Goal: Information Seeking & Learning: Learn about a topic

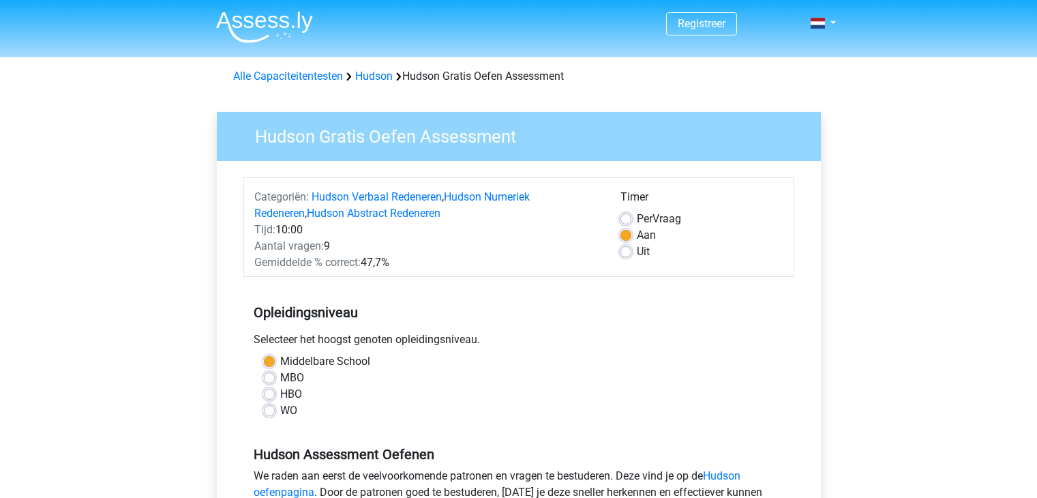
scroll to position [80, 0]
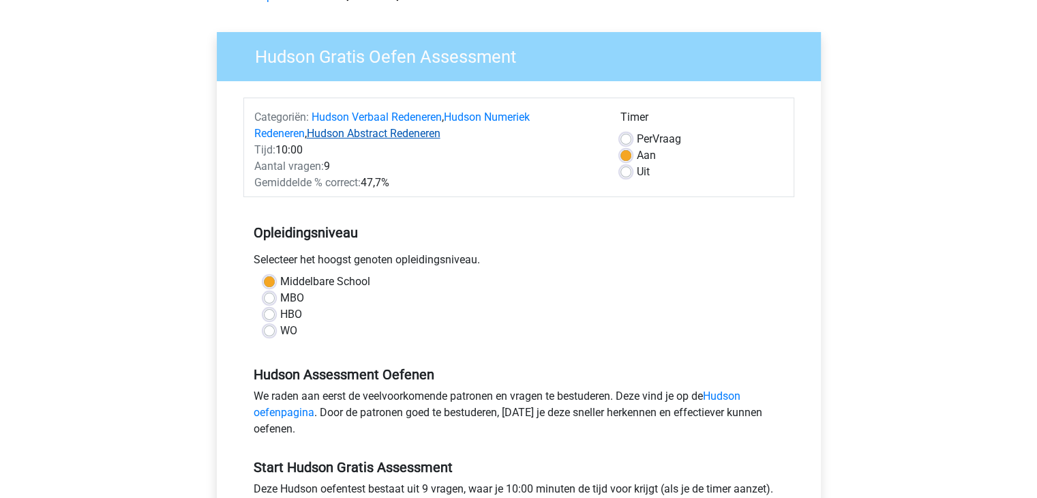
click at [379, 127] on link "Hudson Abstract Redeneren" at bounding box center [374, 133] width 134 height 13
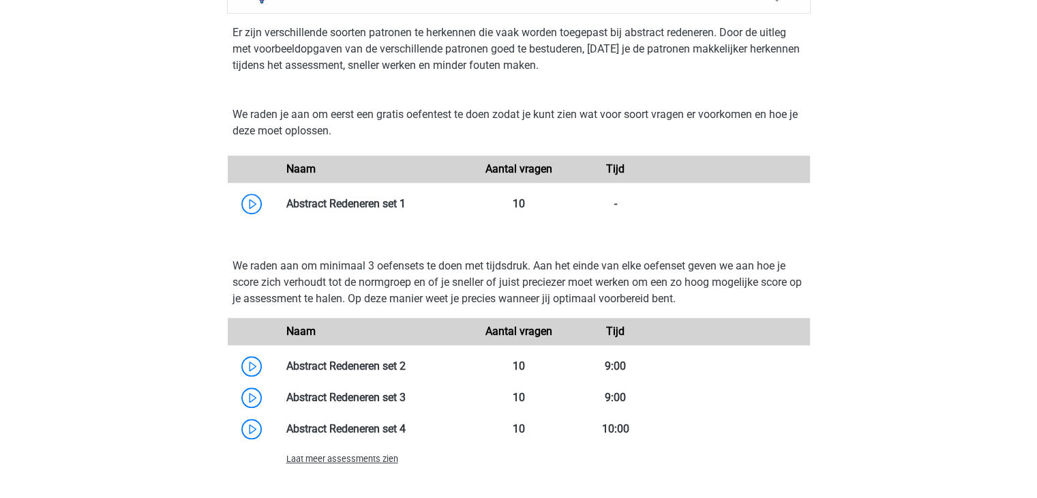
scroll to position [1056, 0]
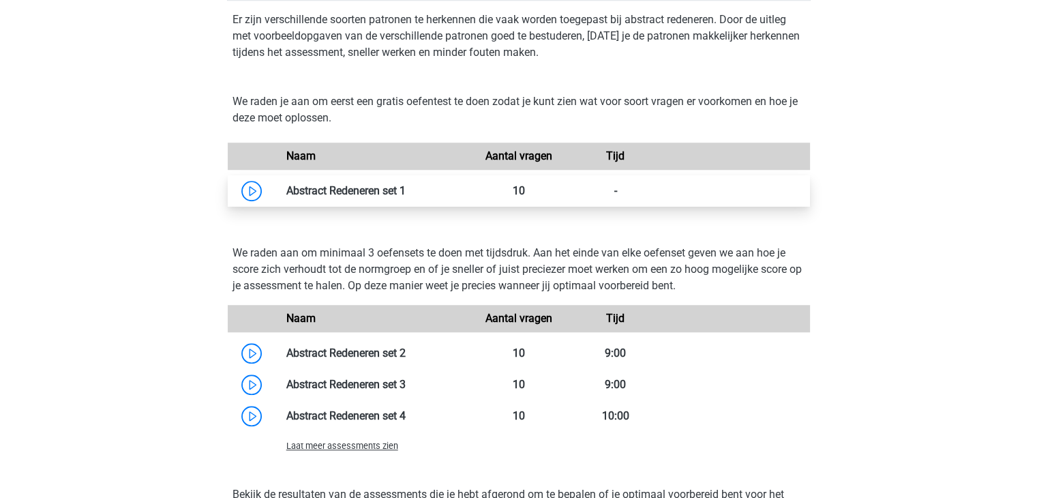
click at [406, 186] on link at bounding box center [406, 190] width 0 height 13
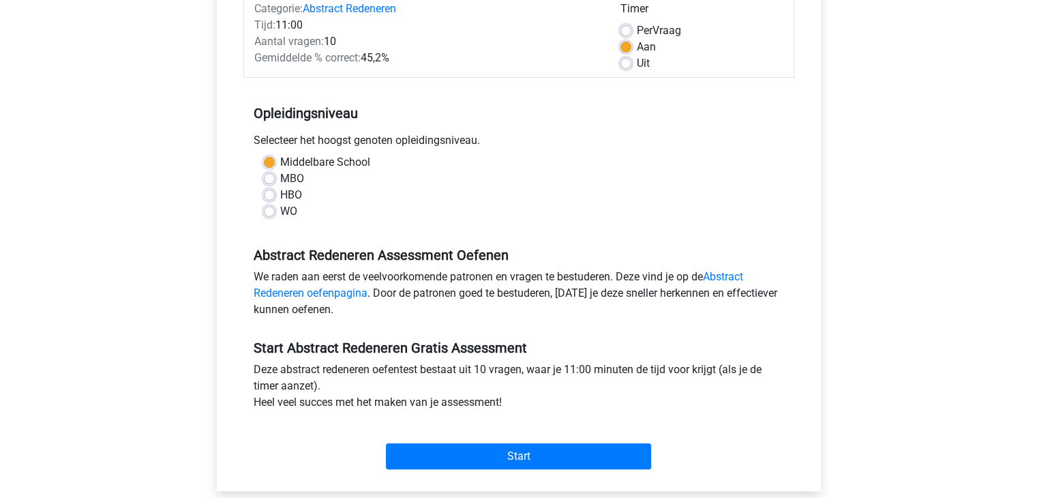
scroll to position [189, 0]
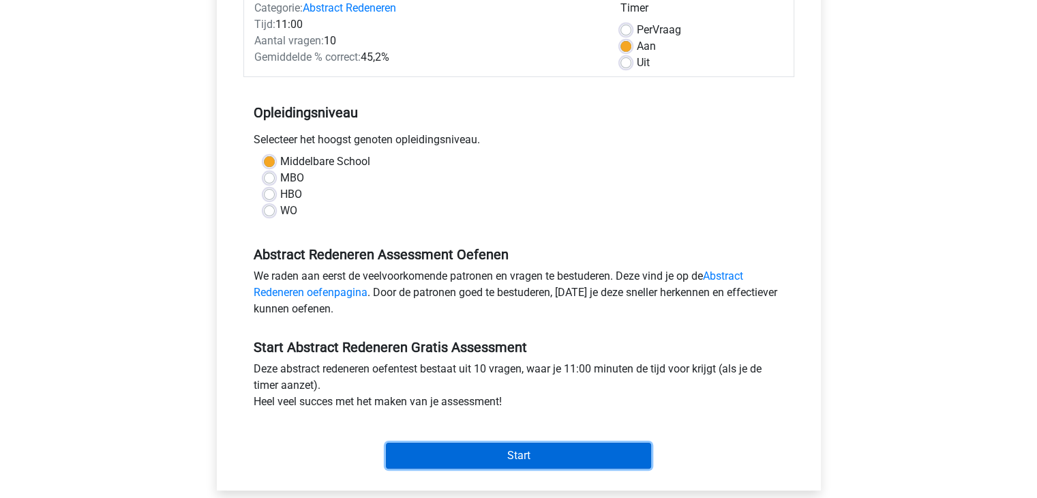
click at [567, 458] on input "Start" at bounding box center [518, 456] width 265 height 26
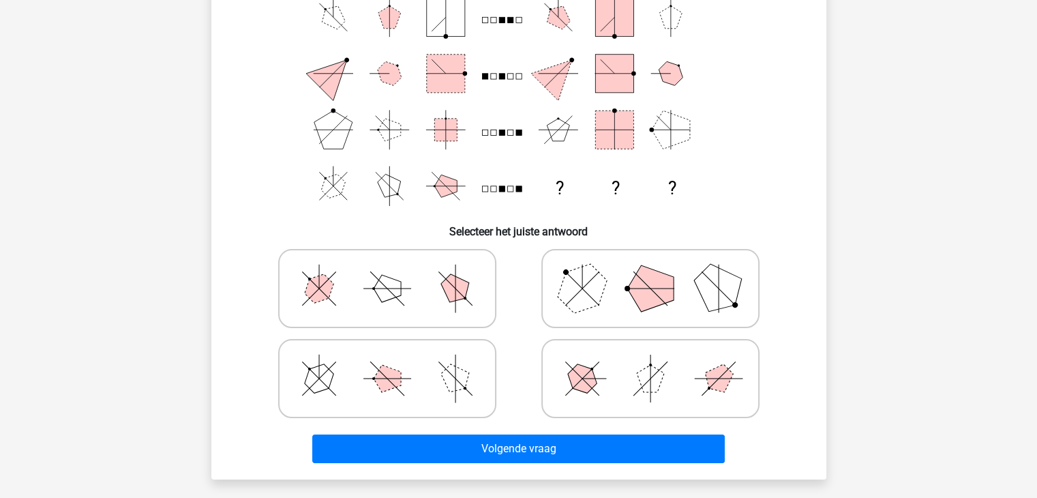
scroll to position [151, 0]
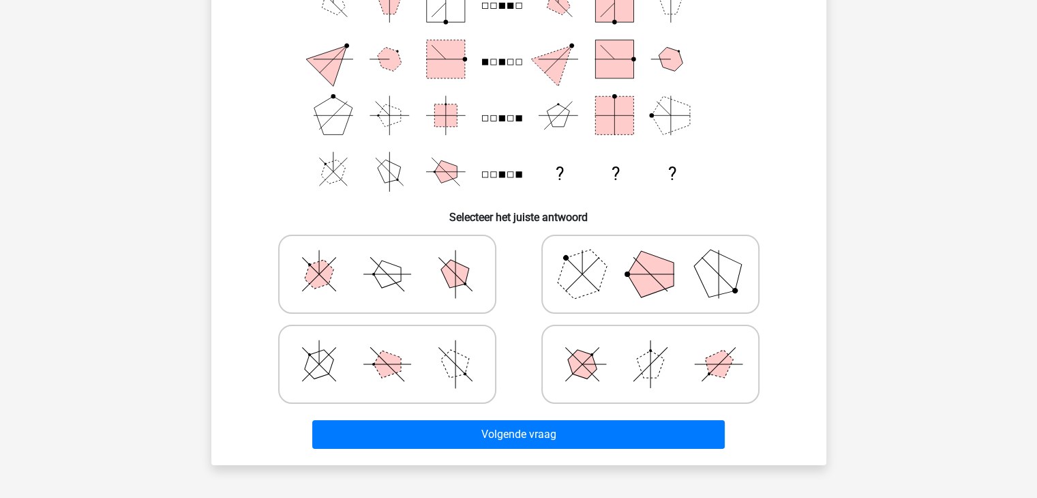
click at [389, 283] on polygon at bounding box center [387, 274] width 27 height 27
click at [389, 257] on input "radio" at bounding box center [391, 252] width 9 height 9
radio input "true"
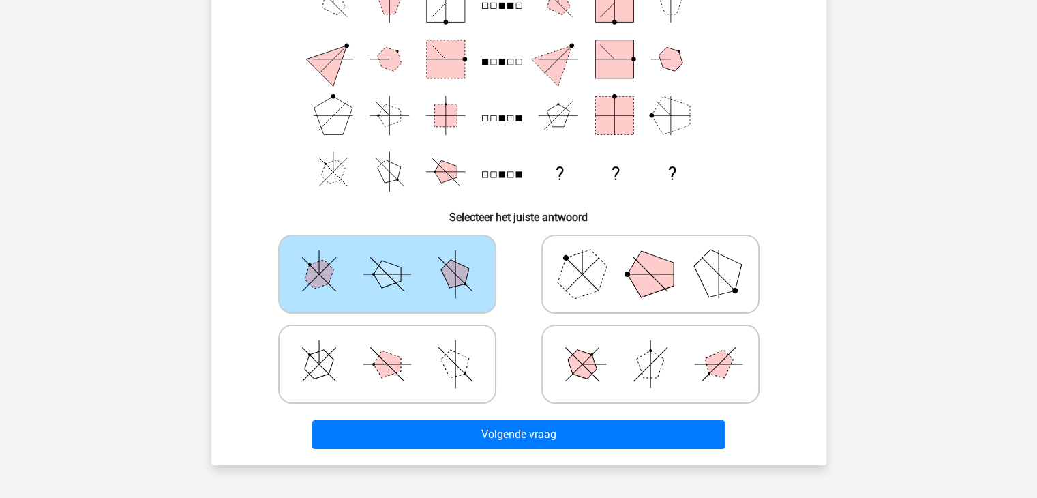
click at [674, 349] on icon at bounding box center [650, 364] width 205 height 68
click at [659, 347] on input "radio" at bounding box center [655, 342] width 9 height 9
radio input "true"
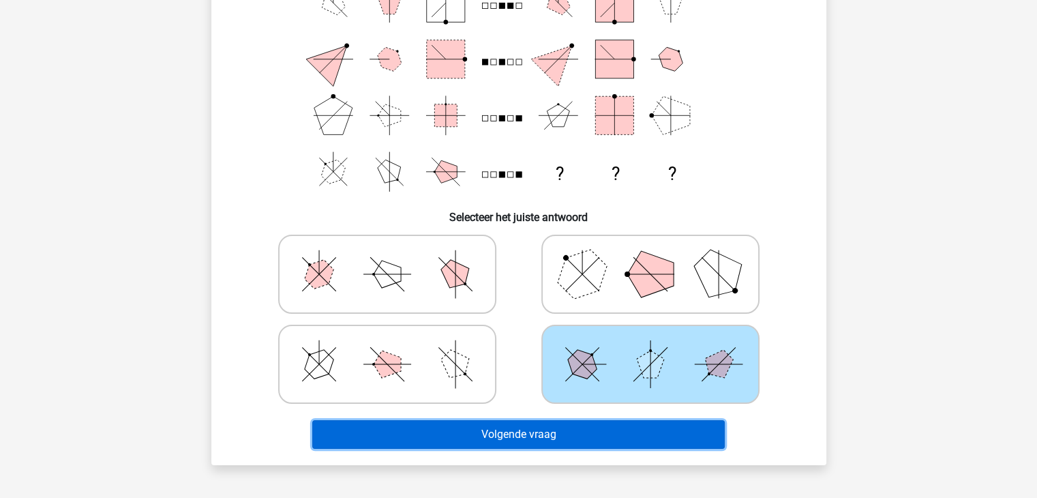
click at [570, 435] on button "Volgende vraag" at bounding box center [518, 434] width 413 height 29
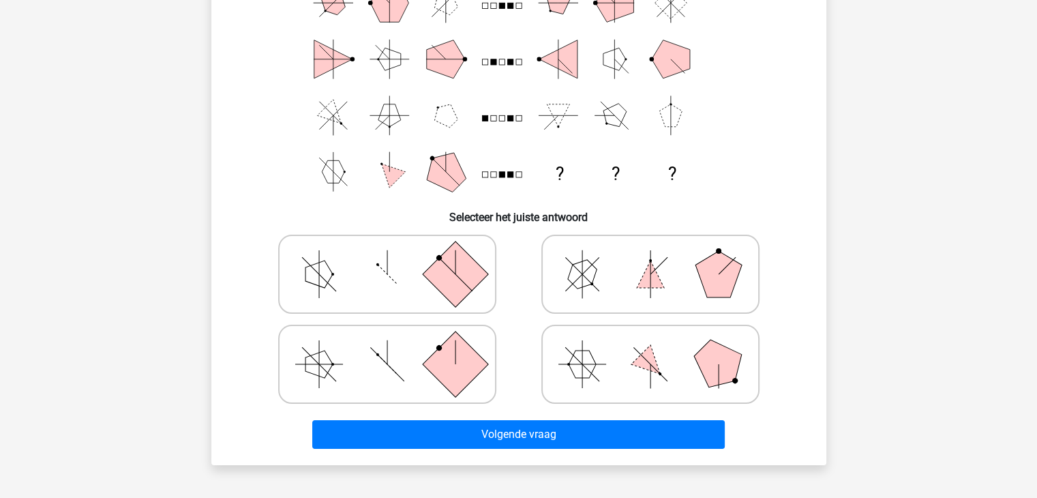
scroll to position [63, 0]
